Goal: Task Accomplishment & Management: Manage account settings

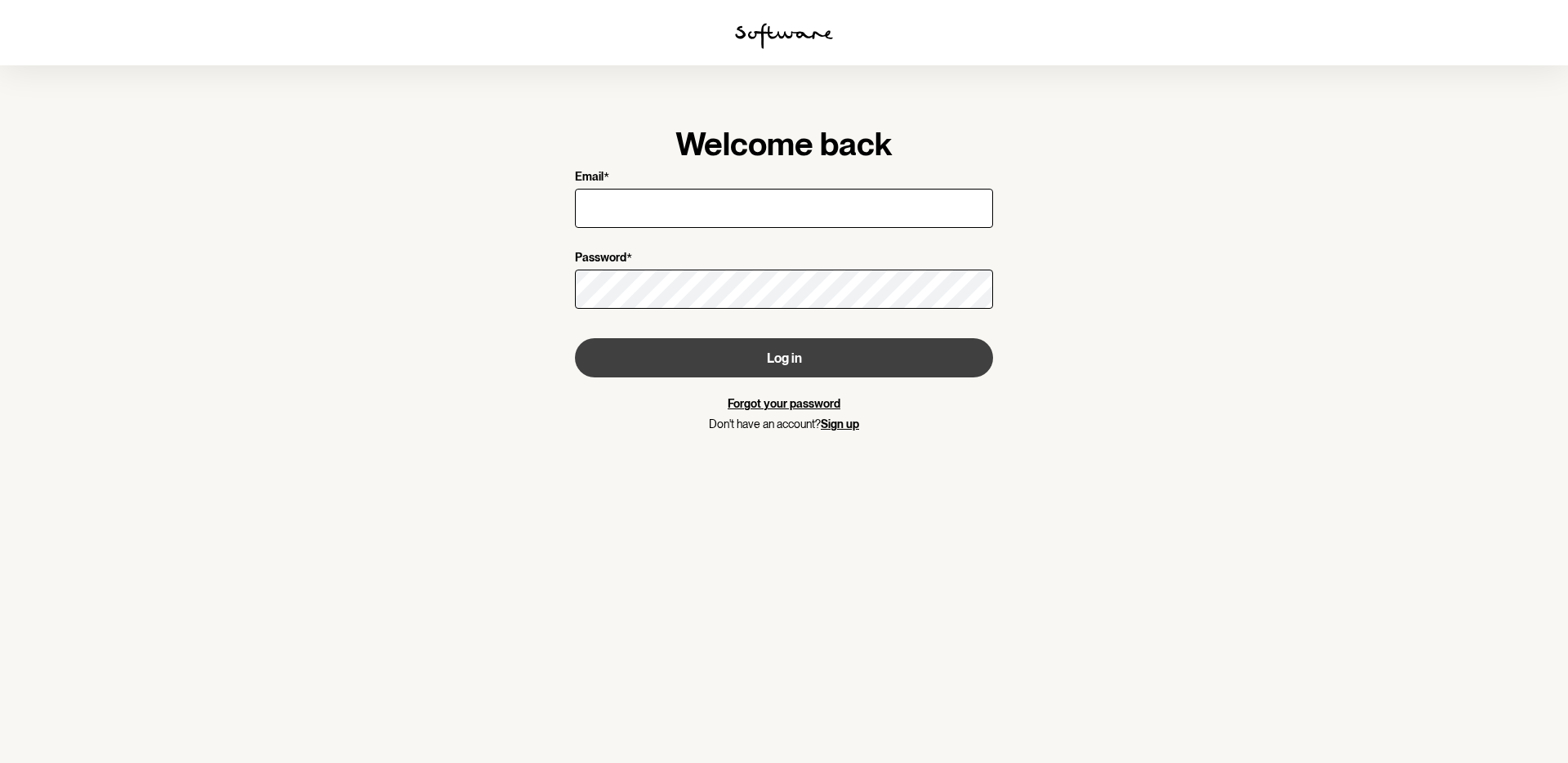
type input "[PERSON_NAME][EMAIL_ADDRESS][DOMAIN_NAME]"
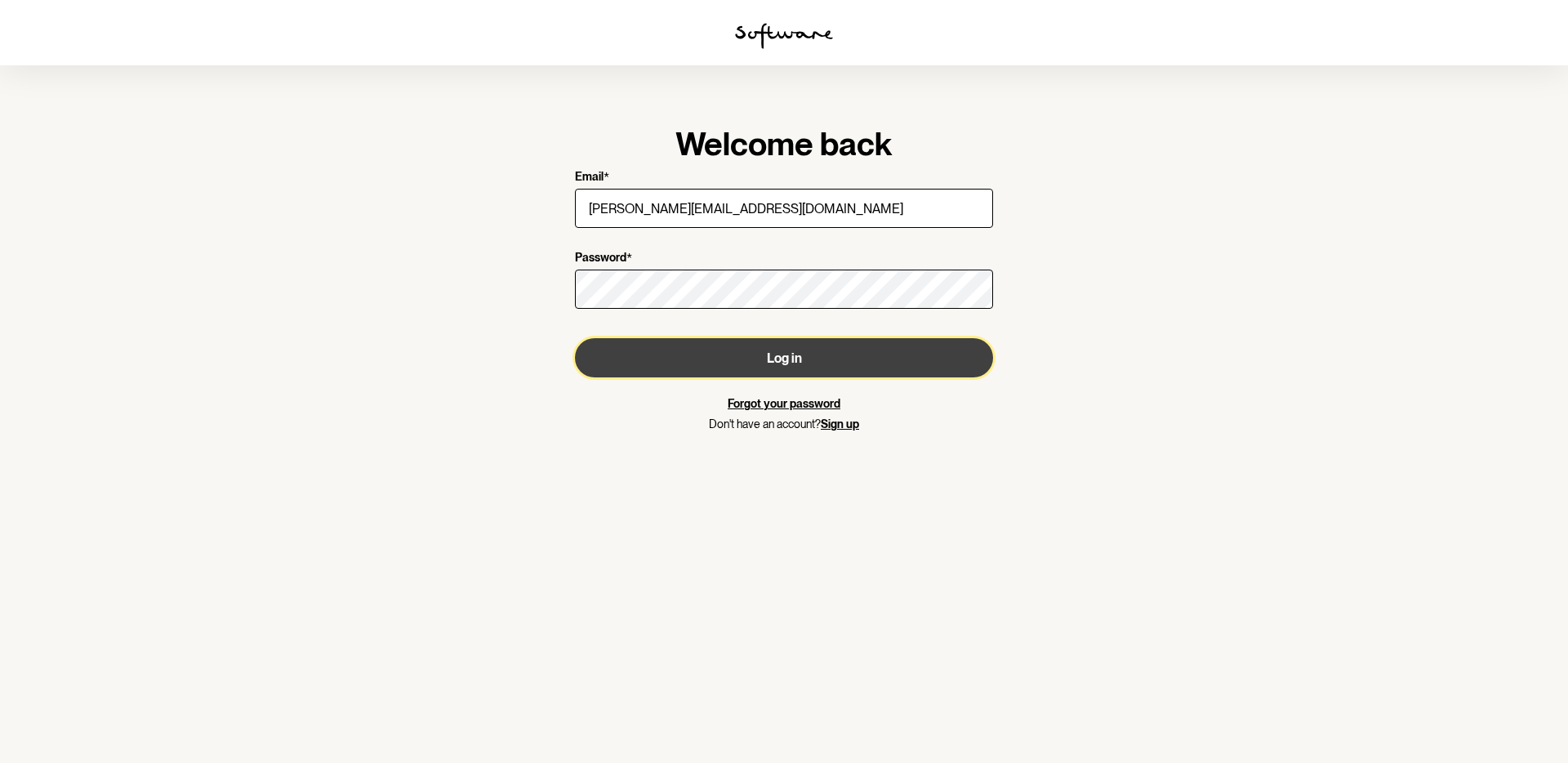
click at [677, 367] on button "Log in" at bounding box center [783, 357] width 418 height 39
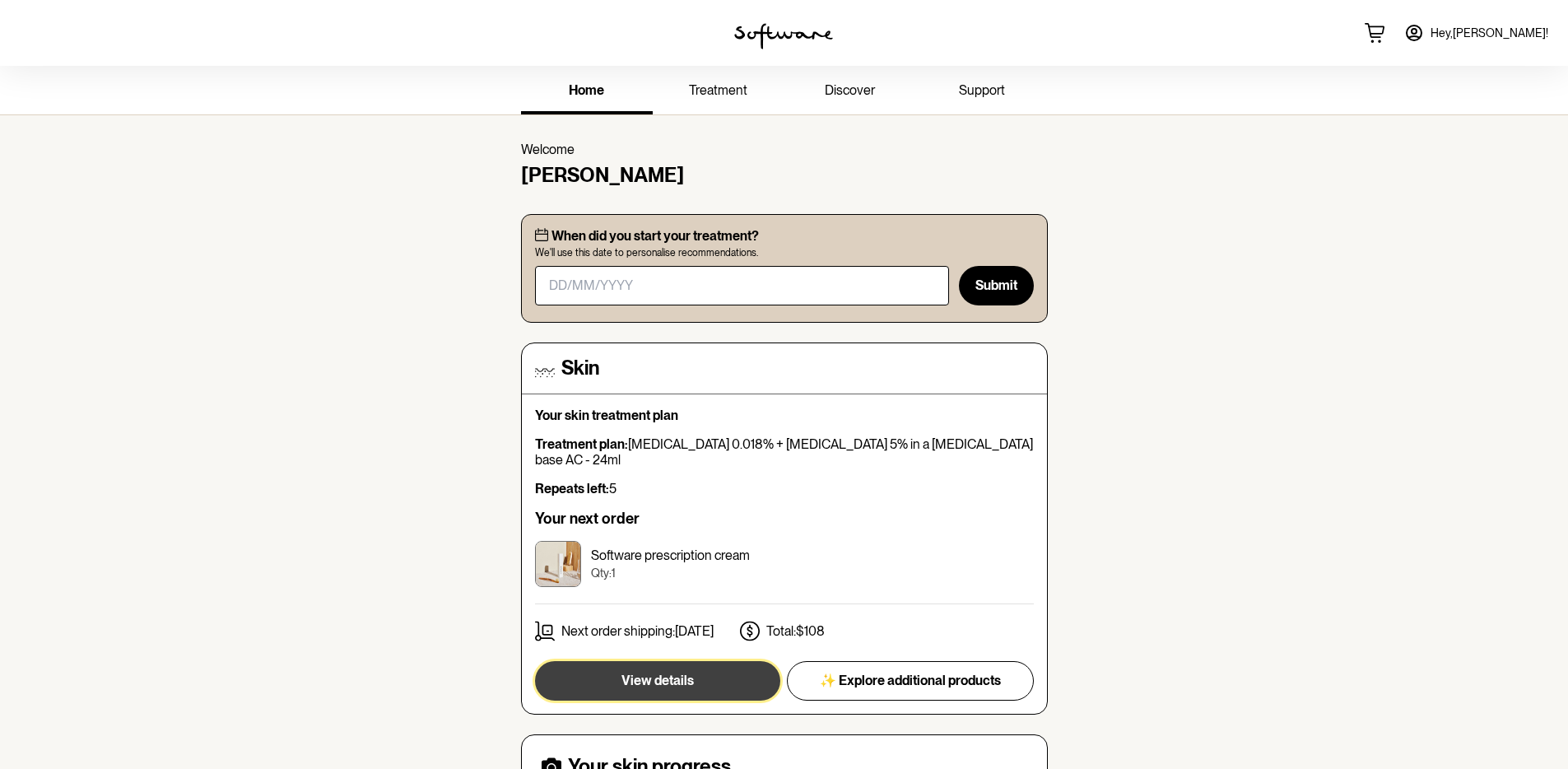
click at [703, 661] on button "View details" at bounding box center [657, 680] width 245 height 39
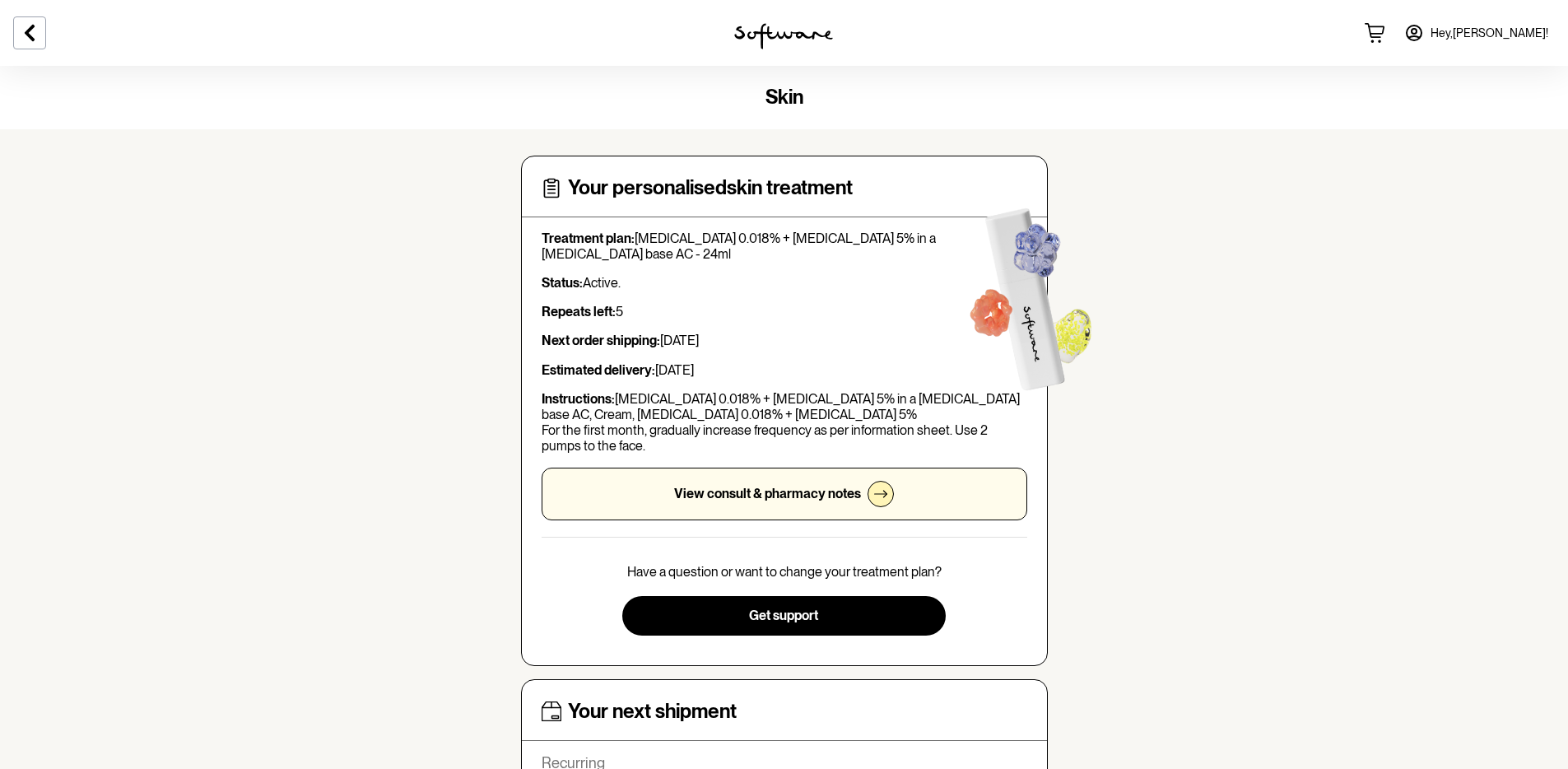
click at [749, 481] on div "View consult & pharmacy notes" at bounding box center [783, 493] width 485 height 53
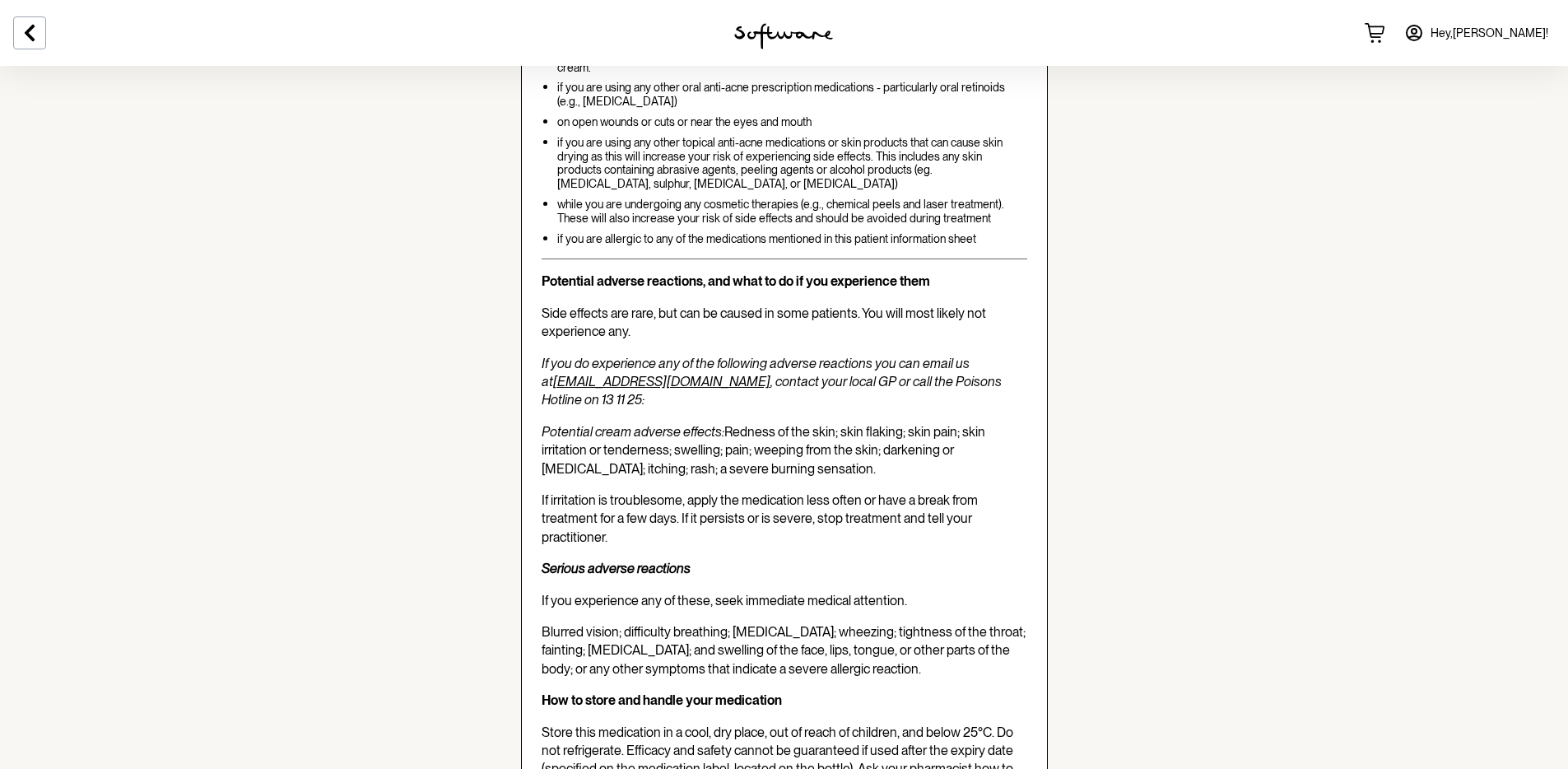
scroll to position [3173, 0]
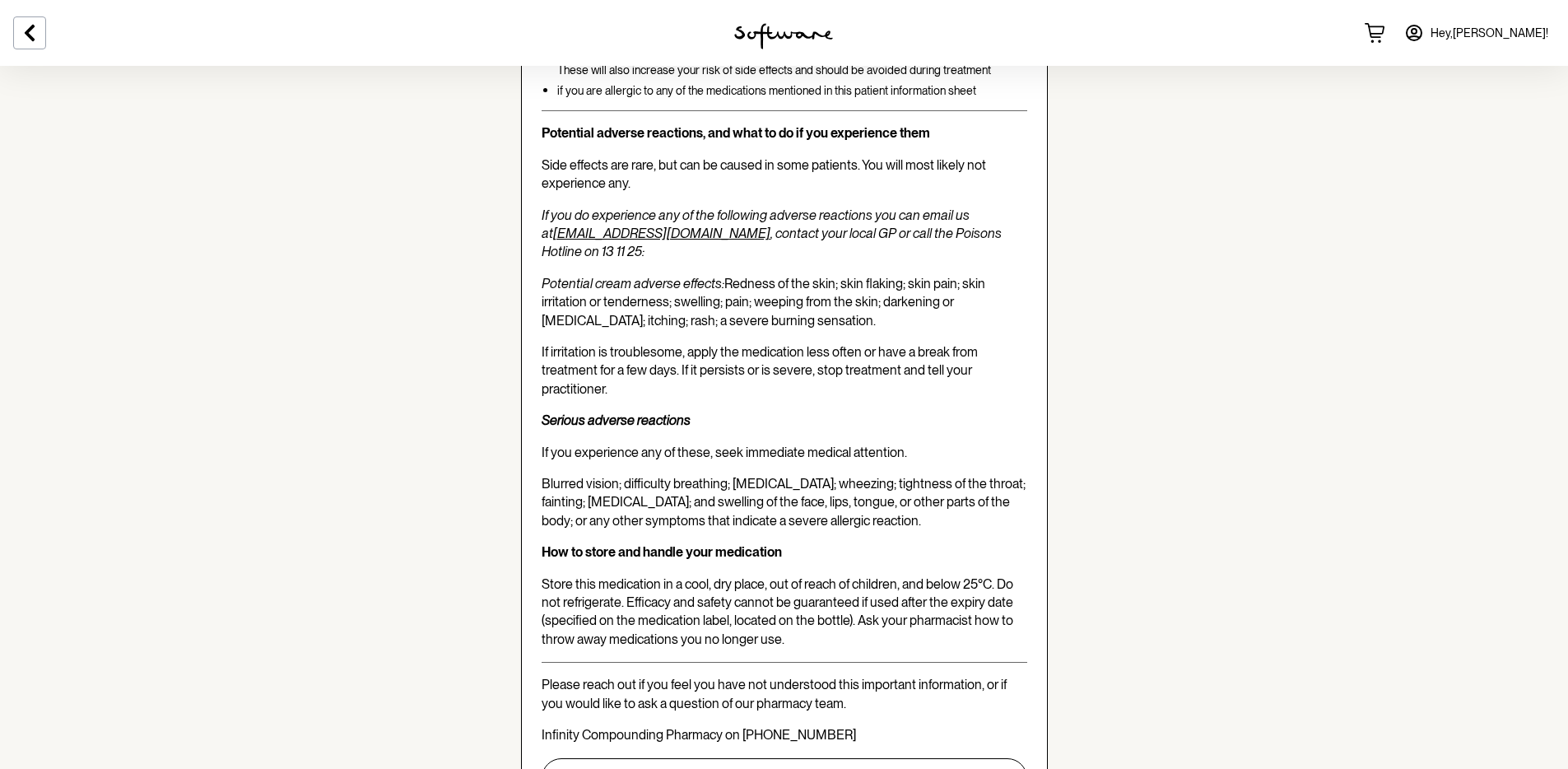
click at [53, 33] on div at bounding box center [261, 33] width 523 height 66
click at [44, 36] on button at bounding box center [29, 32] width 33 height 33
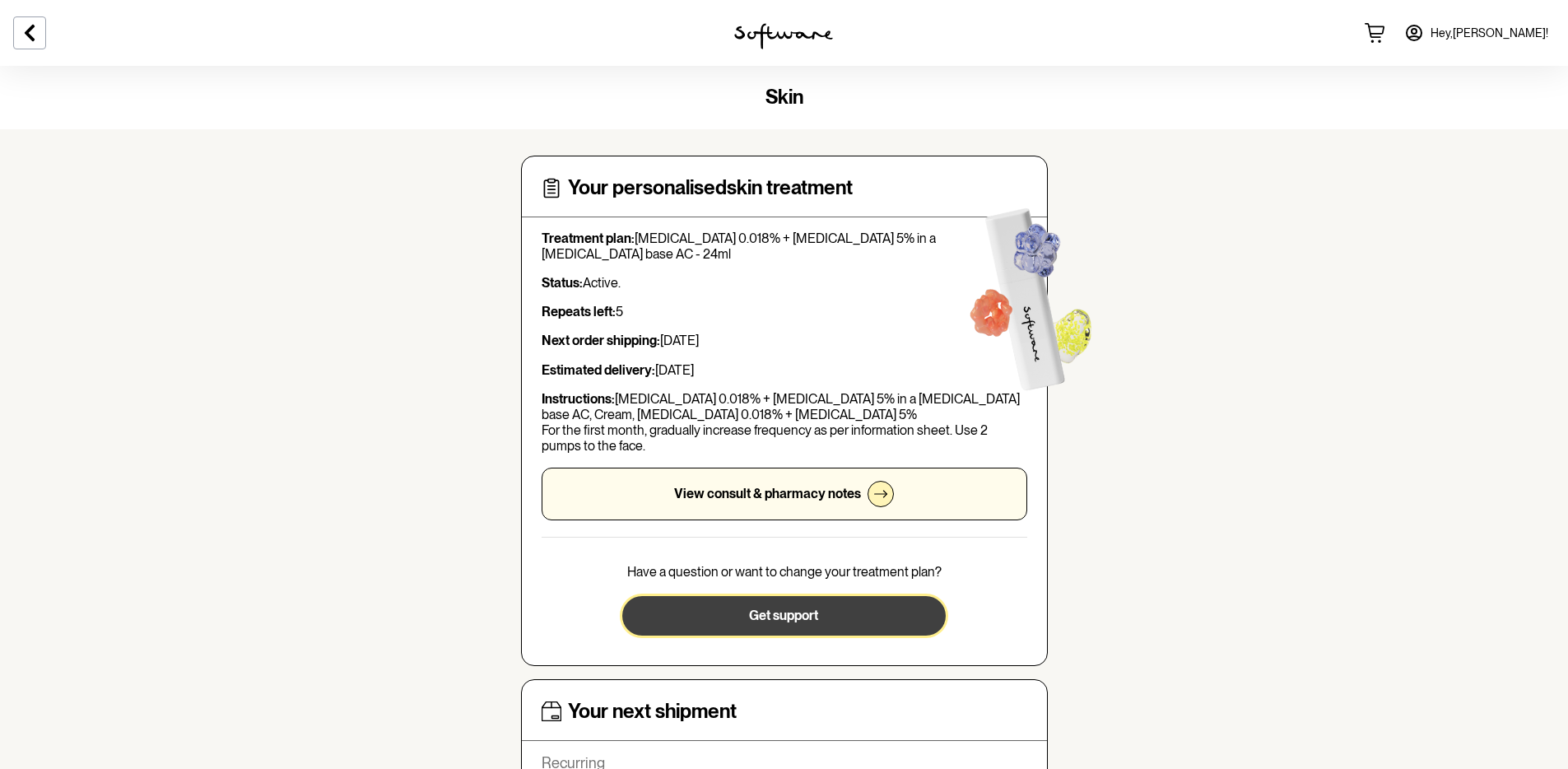
click at [792, 605] on button "Get support" at bounding box center [783, 615] width 323 height 39
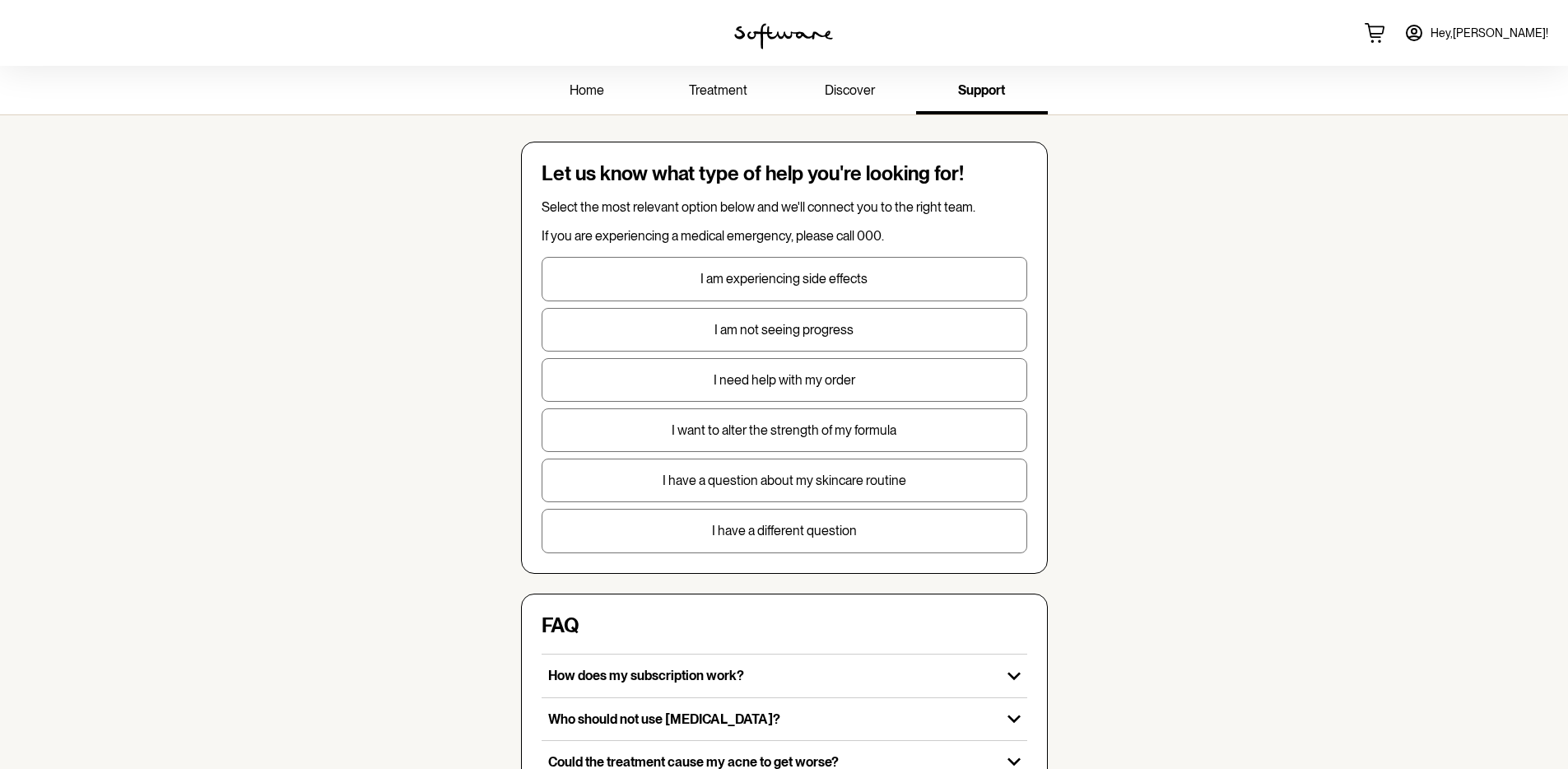
click at [718, 95] on span "treatment" at bounding box center [718, 90] width 58 height 16
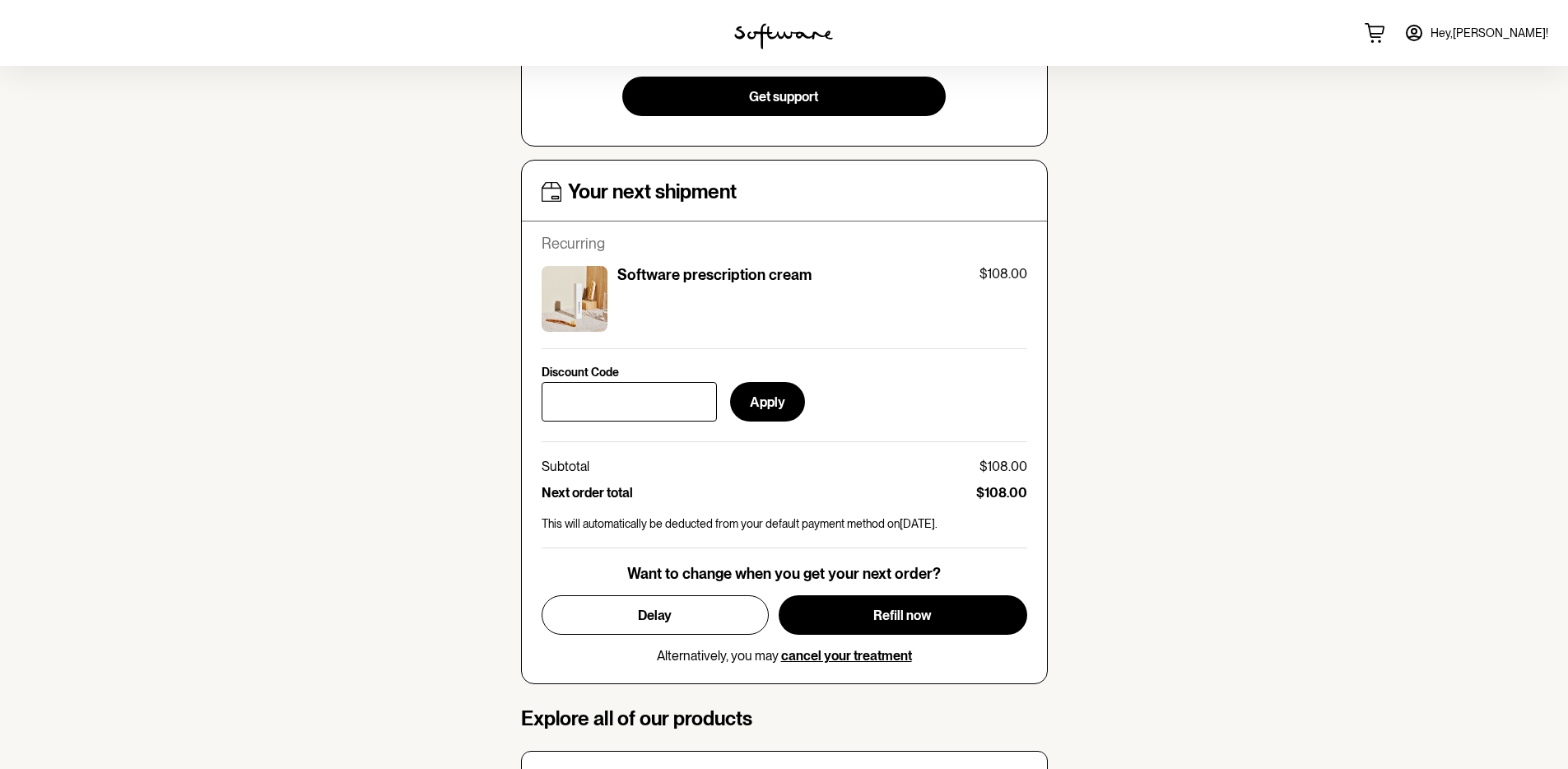
scroll to position [478, 0]
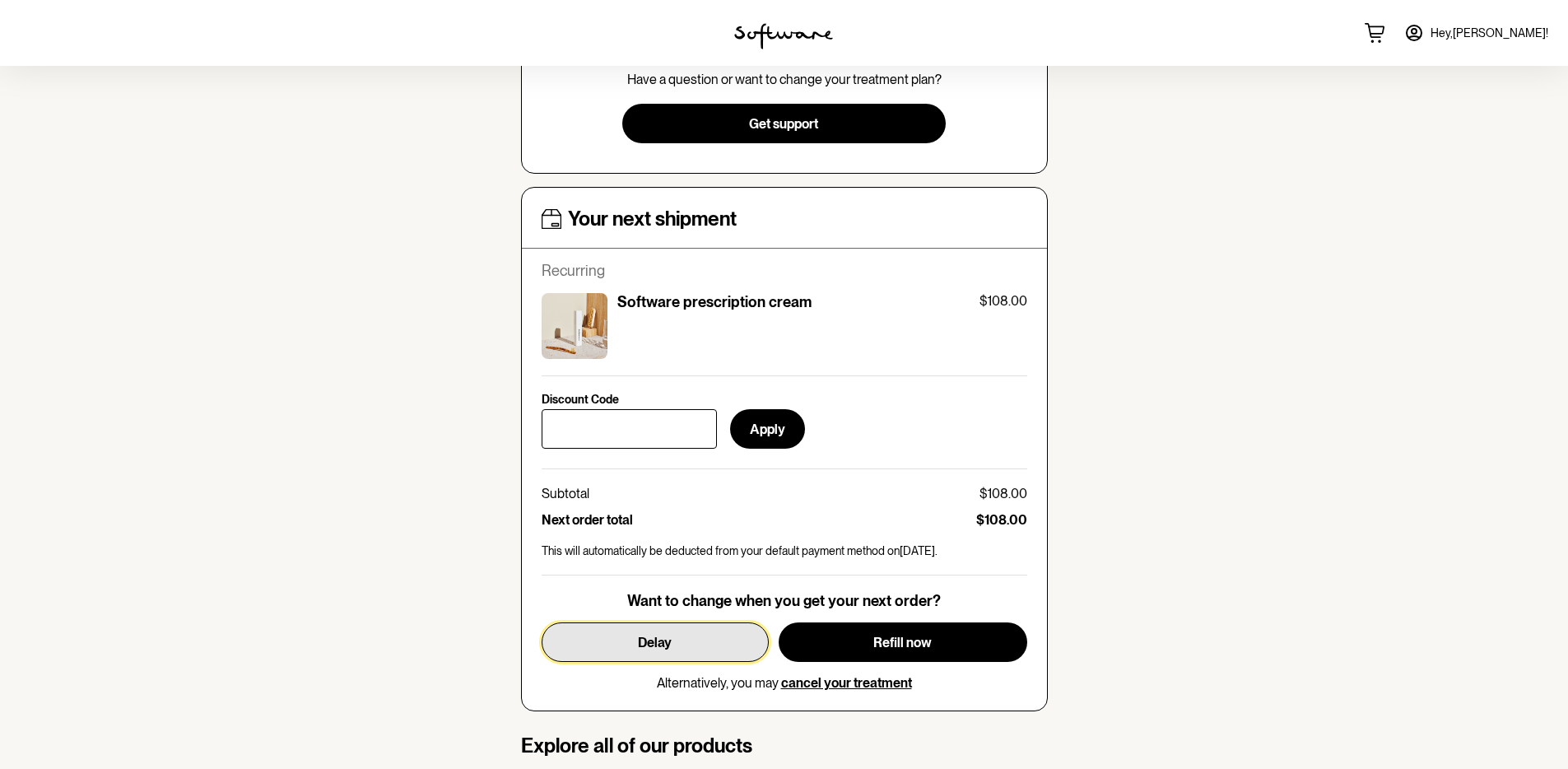
click at [683, 628] on button "Delay" at bounding box center [654, 641] width 227 height 39
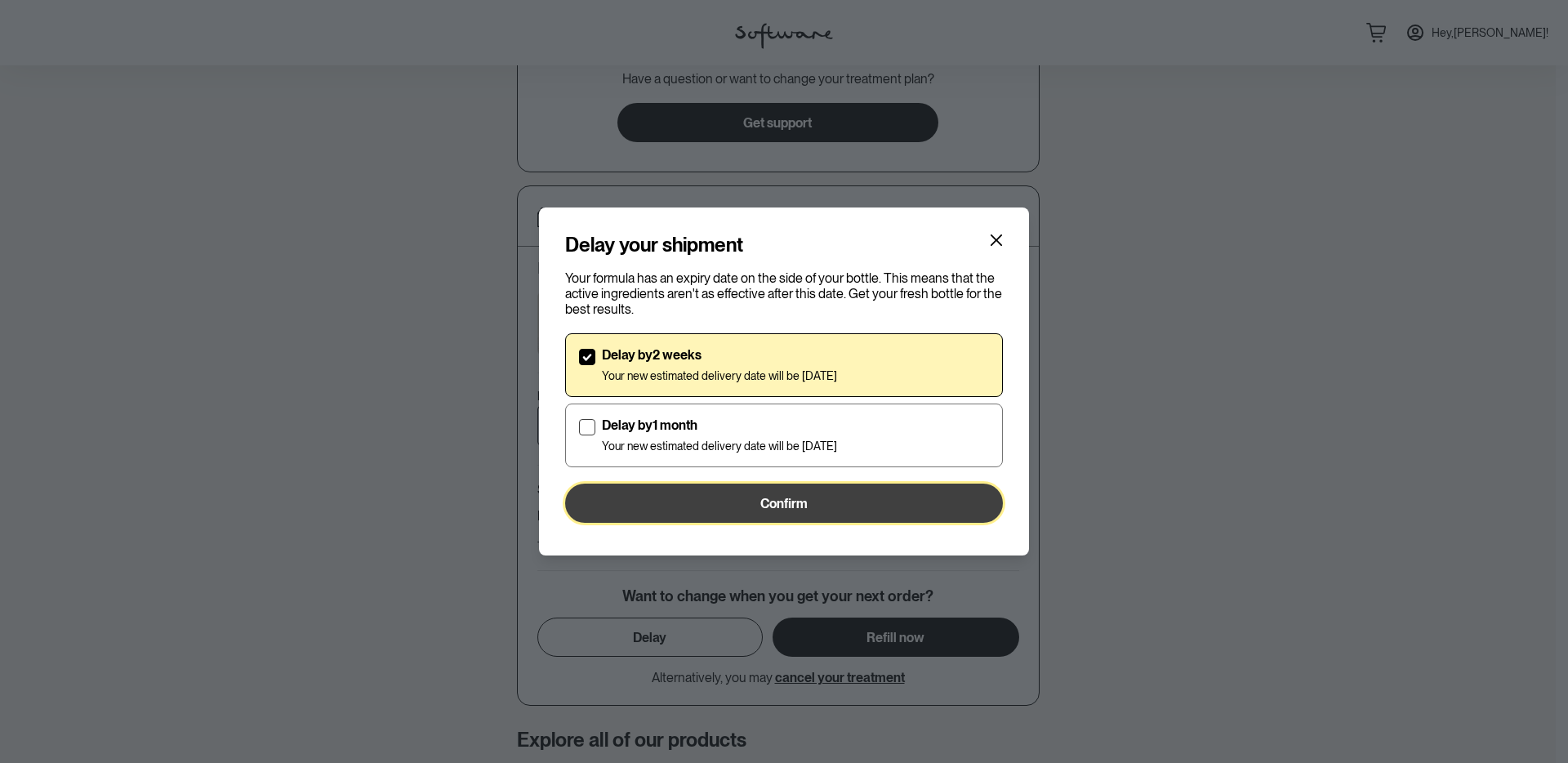
click at [648, 509] on button "Confirm" at bounding box center [783, 502] width 438 height 39
